Goal: Information Seeking & Learning: Learn about a topic

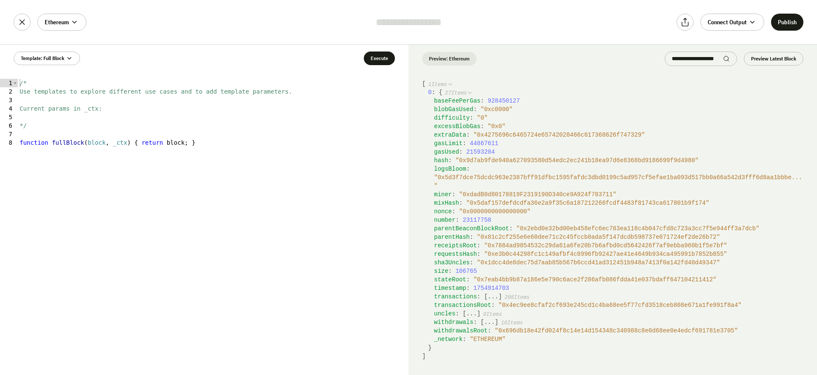
click at [530, 217] on div "number : 23117758" at bounding box center [618, 220] width 369 height 9
click at [491, 299] on button "..." at bounding box center [493, 296] width 11 height 9
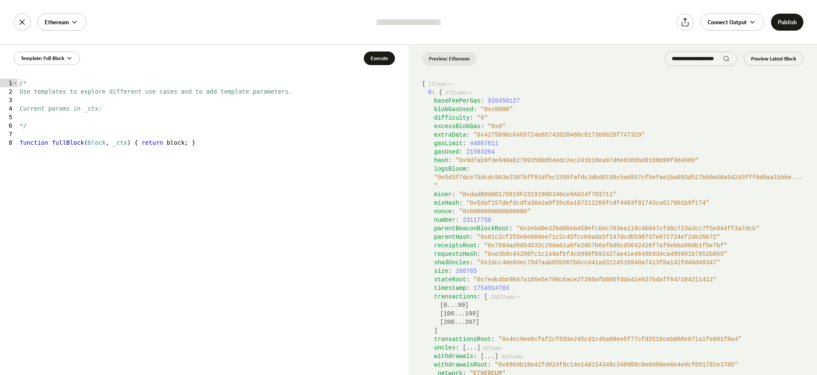
click at [464, 305] on button "0 ... 99" at bounding box center [453, 305] width 21 height 9
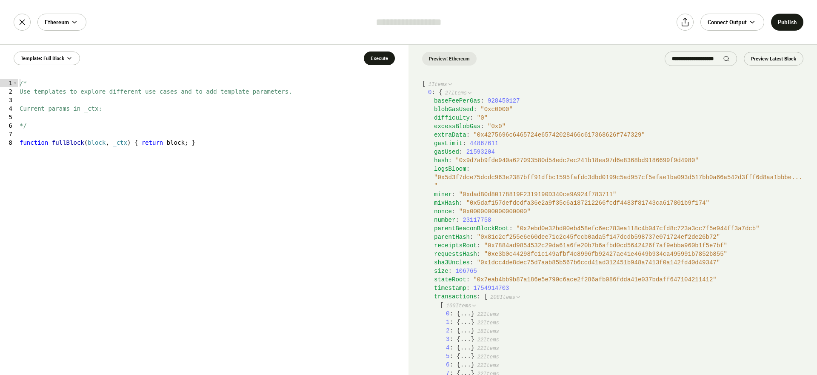
click at [465, 304] on span "100 Items" at bounding box center [458, 306] width 25 height 6
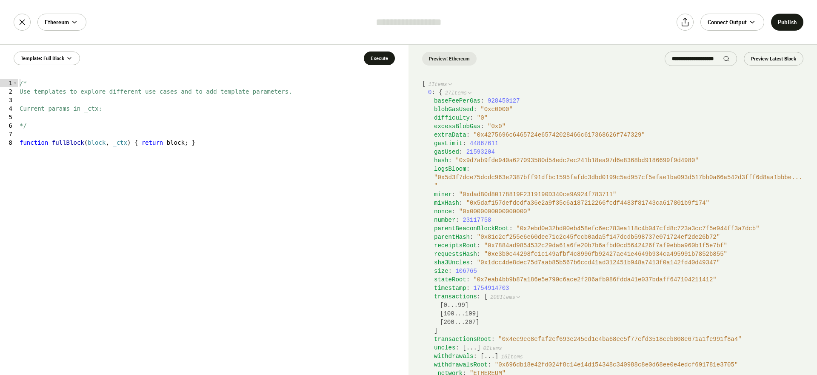
click at [494, 297] on span "208 Items" at bounding box center [502, 297] width 25 height 6
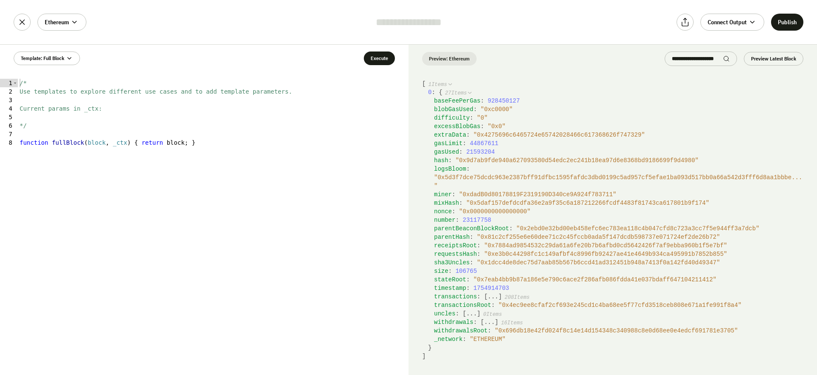
click at [473, 94] on icon at bounding box center [470, 93] width 6 height 6
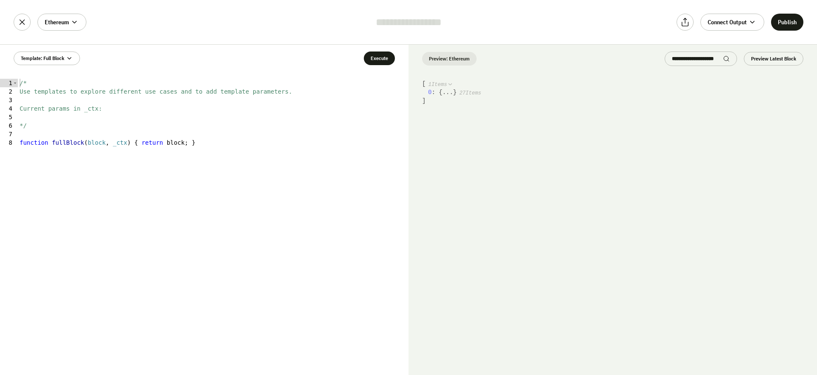
click at [472, 93] on span "27 Items" at bounding box center [470, 93] width 22 height 6
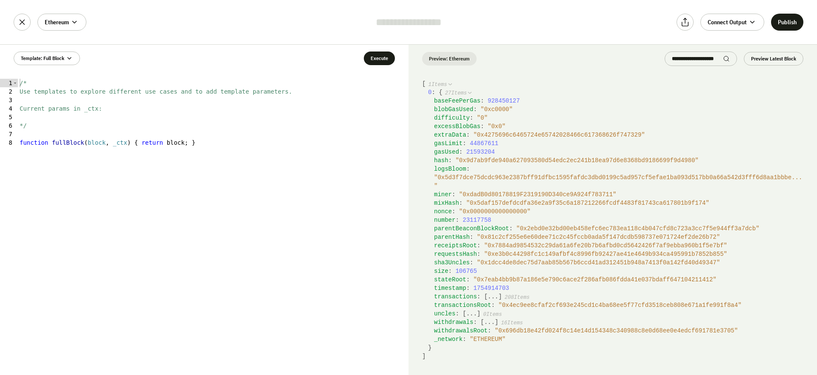
click at [471, 308] on div "transactionsRoot : " 0x4ec9ee8cfaf2cf693e245cd1c4ba68ee5f77cfd3518ceb808e671a1f…" at bounding box center [618, 305] width 369 height 9
click at [471, 311] on button "..." at bounding box center [471, 313] width 11 height 9
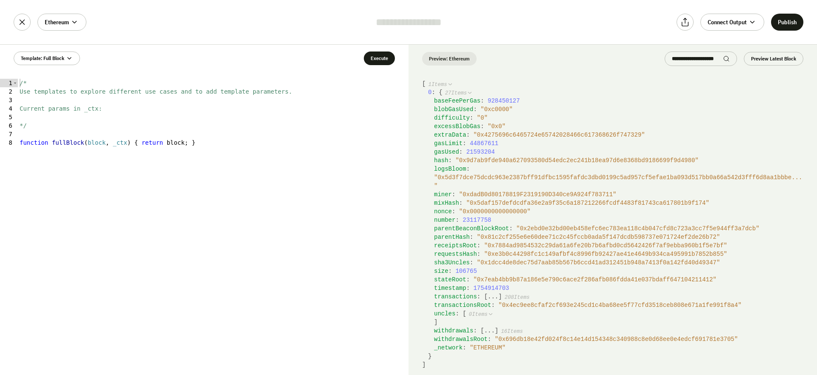
click at [494, 313] on icon at bounding box center [491, 314] width 6 height 6
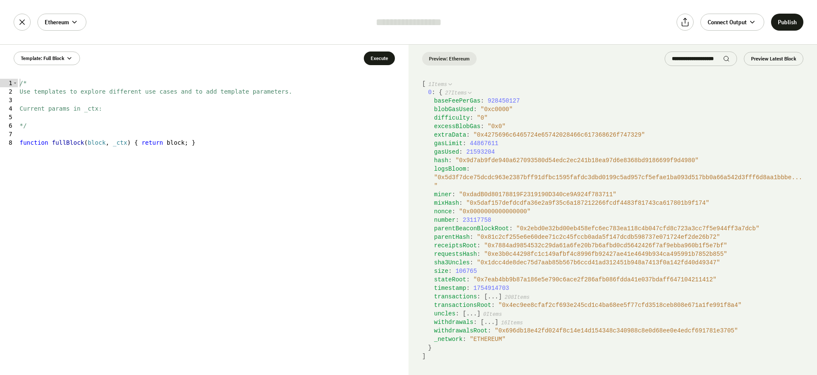
click at [494, 319] on button "..." at bounding box center [489, 322] width 11 height 9
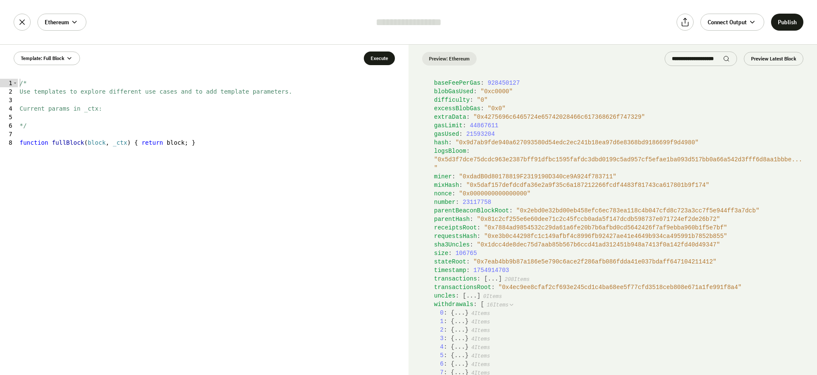
scroll to position [18, 0]
click at [497, 306] on span "16 Items" at bounding box center [498, 305] width 22 height 6
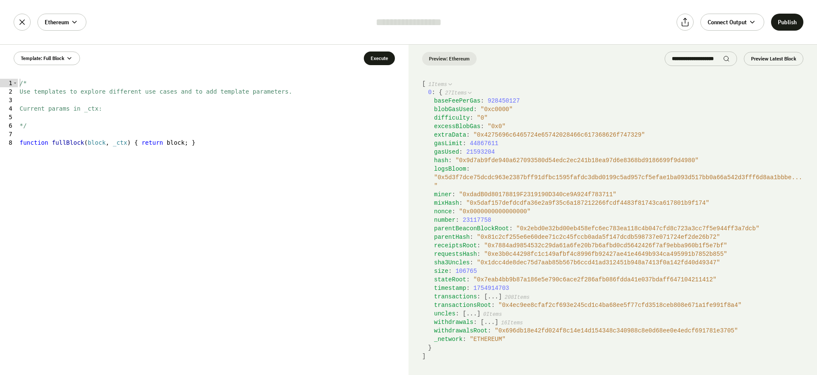
click at [480, 286] on span "1754914703" at bounding box center [491, 288] width 36 height 7
copy span "1754914703"
click at [489, 322] on button "..." at bounding box center [489, 322] width 11 height 9
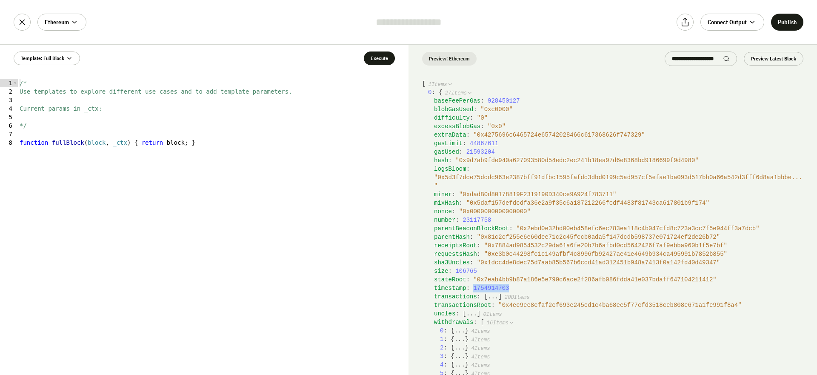
scroll to position [38, 0]
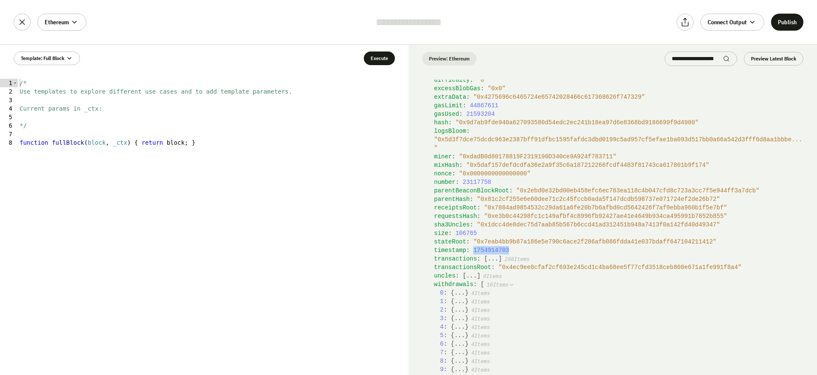
click at [457, 290] on button "..." at bounding box center [459, 292] width 11 height 9
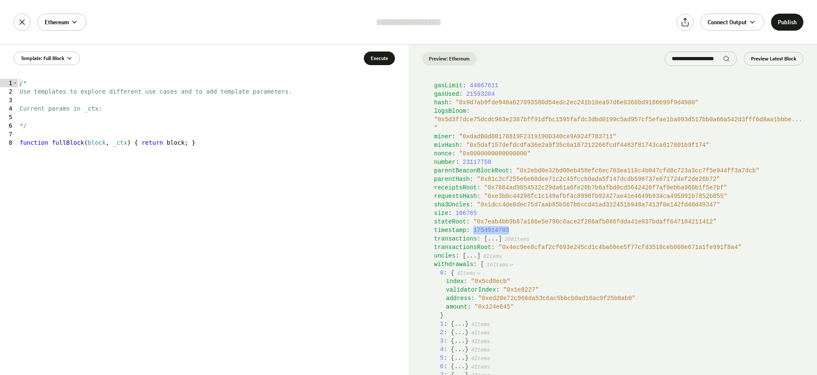
scroll to position [58, 0]
click at [489, 264] on span "16 Items" at bounding box center [498, 265] width 22 height 6
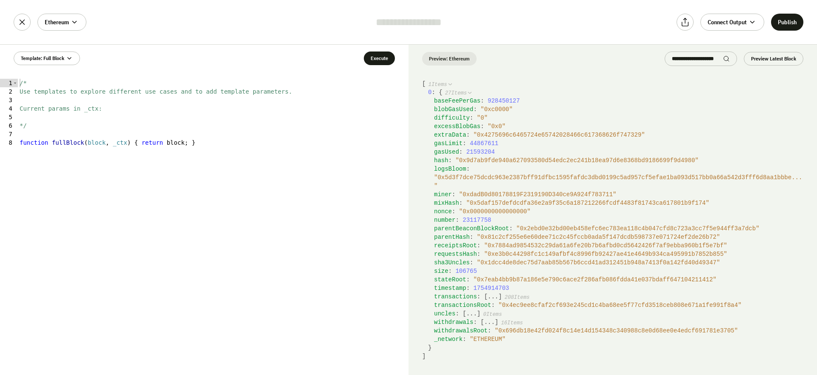
scroll to position [0, 0]
click at [214, 135] on div "/* Use templates to explore different use cases and to add template parameters.…" at bounding box center [213, 235] width 391 height 313
click at [213, 144] on div "/* Use templates to explore different use cases and to add template parameters.…" at bounding box center [213, 235] width 391 height 313
type textarea "**********"
click at [214, 135] on div "/* Use templates to explore different use cases and to add template parameters.…" at bounding box center [213, 235] width 391 height 313
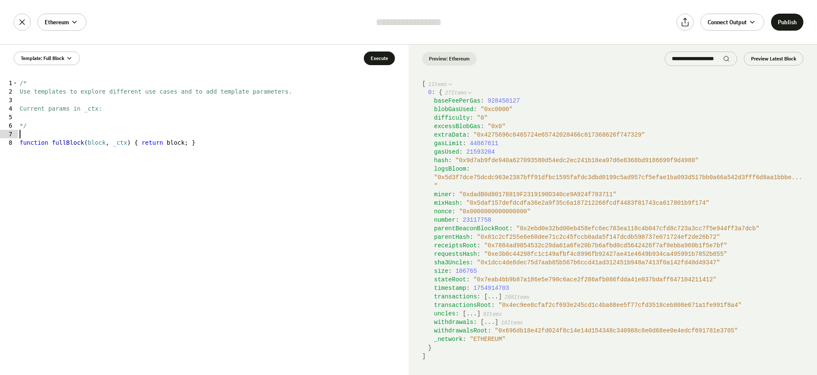
click at [214, 126] on div "/* Use templates to explore different use cases and to add template parameters.…" at bounding box center [213, 235] width 391 height 313
type textarea "**"
click at [214, 122] on div "/* Use templates to explore different use cases and to add template parameters.…" at bounding box center [213, 235] width 391 height 313
click at [458, 236] on span "parentHash" at bounding box center [452, 237] width 36 height 7
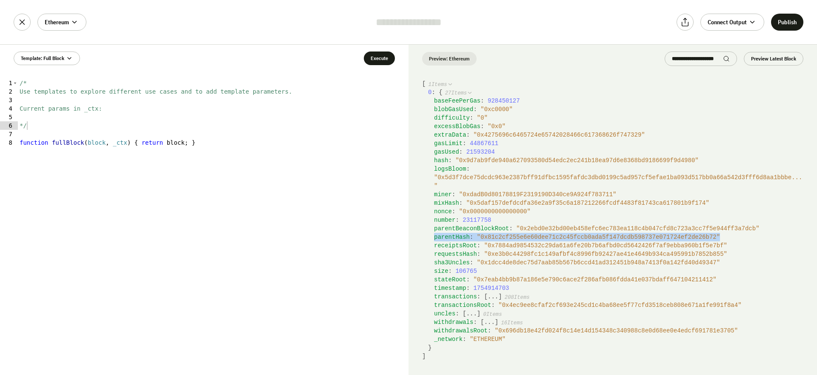
click at [458, 236] on span "parentHash" at bounding box center [452, 237] width 36 height 7
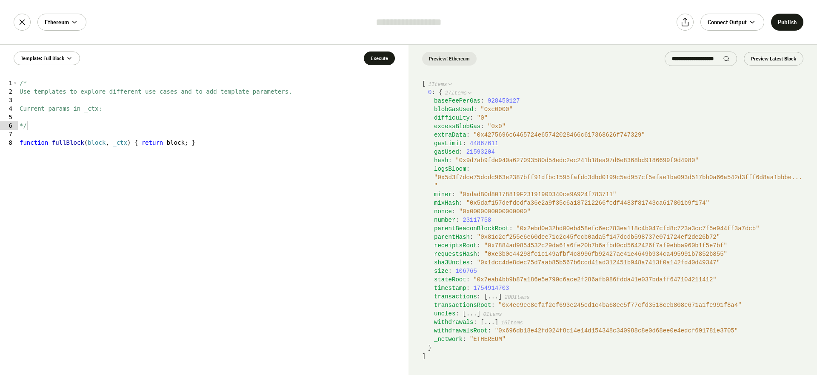
click at [459, 230] on span "parentBeaconBlockRoot" at bounding box center [471, 228] width 75 height 7
